Goal: Information Seeking & Learning: Learn about a topic

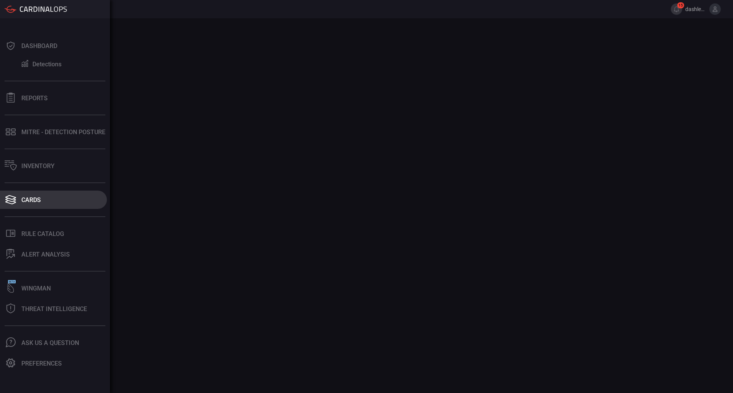
click at [25, 203] on div "Cards" at bounding box center [30, 199] width 19 height 7
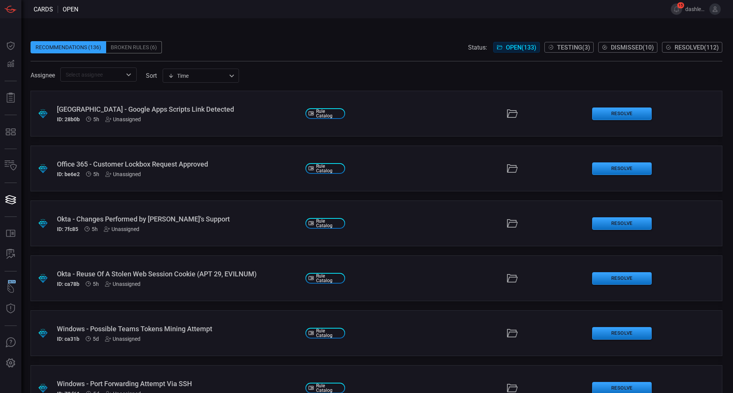
click at [134, 113] on div "Palo Alto - Google Apps Scripts Link Detected ID: 28b0b 5h Unassigned" at bounding box center [178, 113] width 242 height 17
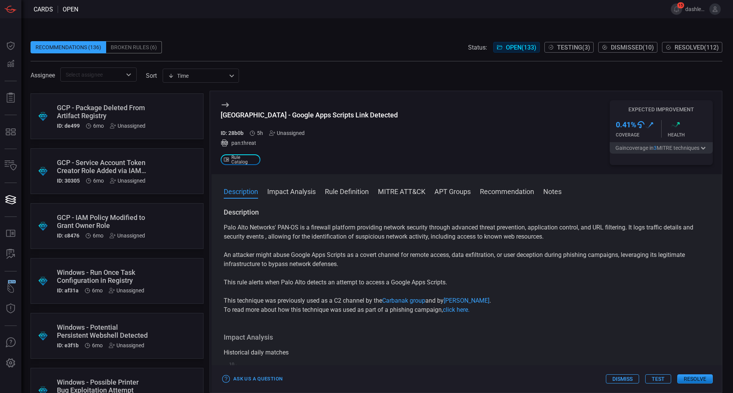
scroll to position [4586, 0]
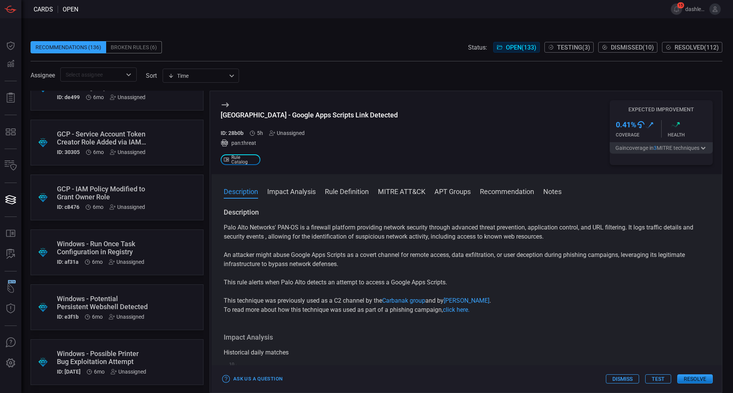
click at [117, 182] on div ".suggested_cards_icon{fill:url(#suggested_cards_icon);} GCP - IAM Policy Modifi…" at bounding box center [117, 198] width 173 height 46
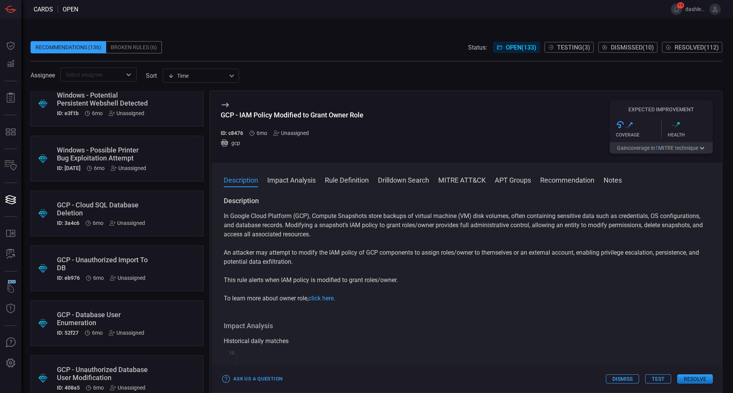
scroll to position [4797, 0]
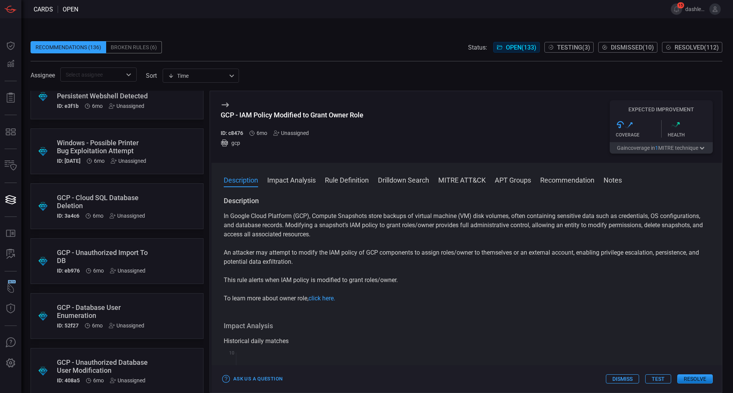
click at [103, 189] on div ".suggested_cards_icon{fill:url(#suggested_cards_icon);} GCP - Cloud SQL Databas…" at bounding box center [117, 207] width 173 height 46
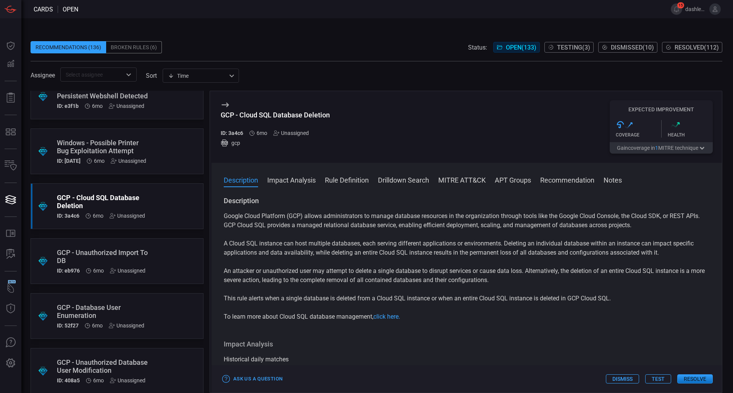
click at [258, 117] on div "GCP - Cloud SQL Database Deletion" at bounding box center [275, 115] width 109 height 8
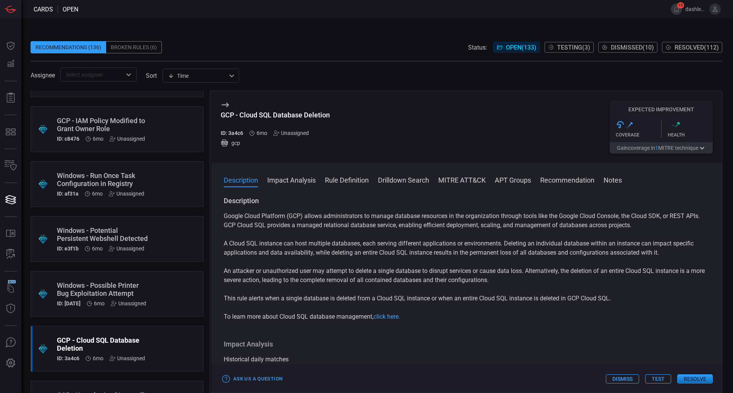
scroll to position [4629, 0]
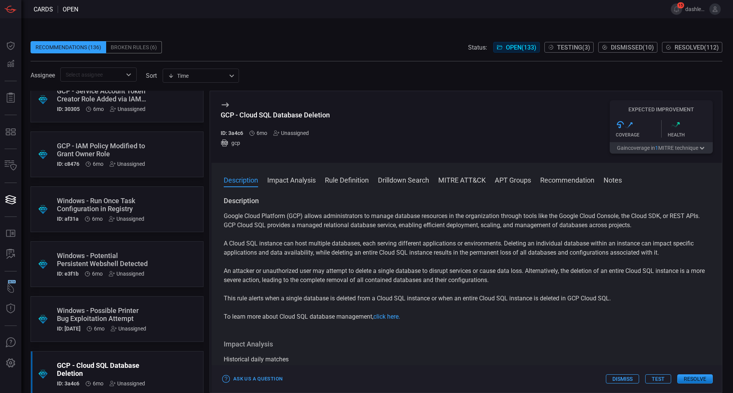
click at [104, 157] on div "GCP - IAM Policy Modified to Grant Owner Role" at bounding box center [102, 150] width 91 height 16
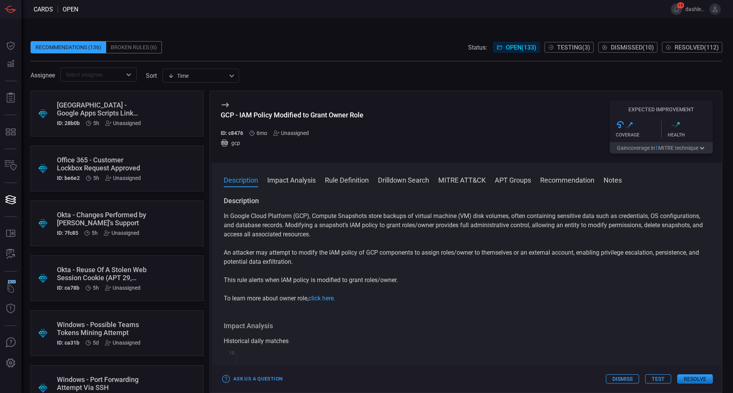
click at [90, 210] on div ".suggested_cards_icon{fill:url(#suggested_cards_icon);} Okta - Changes Performe…" at bounding box center [117, 224] width 173 height 46
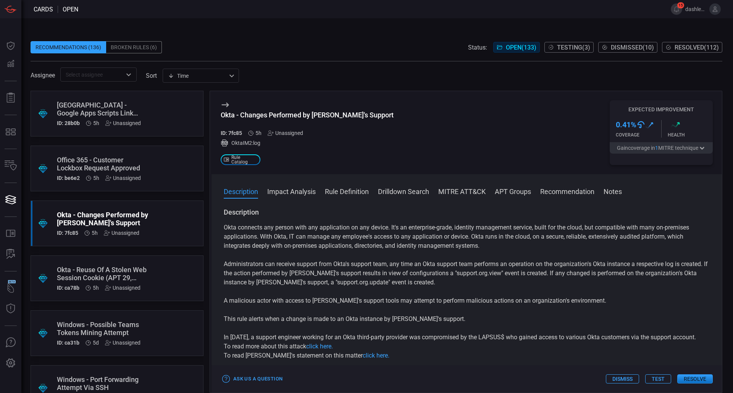
click at [580, 49] on span "Testing ( 3 )" at bounding box center [573, 47] width 33 height 7
